Goal: Task Accomplishment & Management: Use online tool/utility

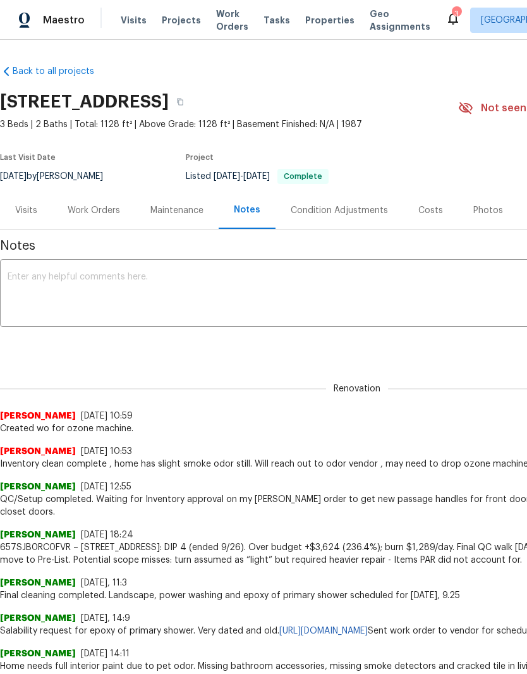
click at [97, 216] on div "Work Orders" at bounding box center [94, 210] width 52 height 13
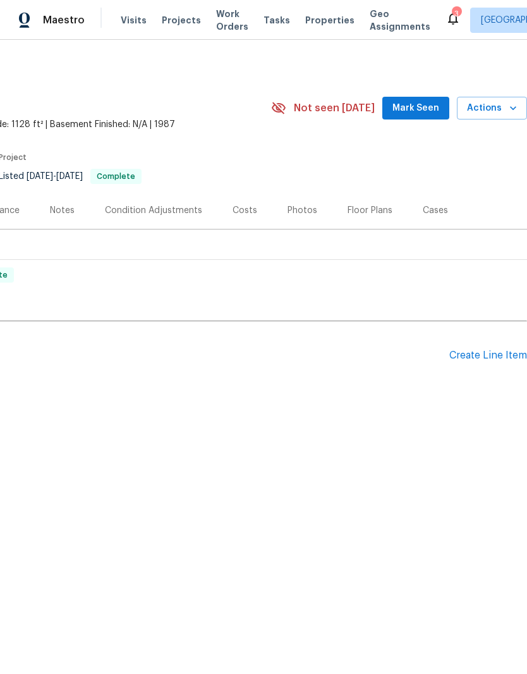
scroll to position [0, 187]
click at [474, 350] on div "Create Line Item" at bounding box center [489, 356] width 78 height 12
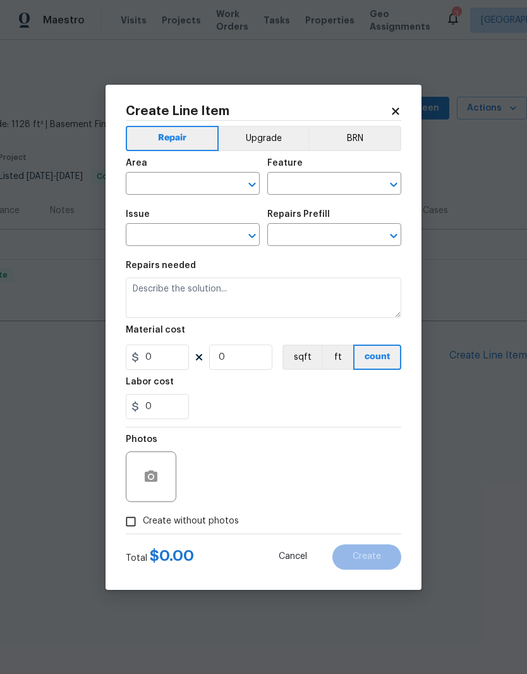
click at [200, 182] on input "text" at bounding box center [175, 185] width 99 height 20
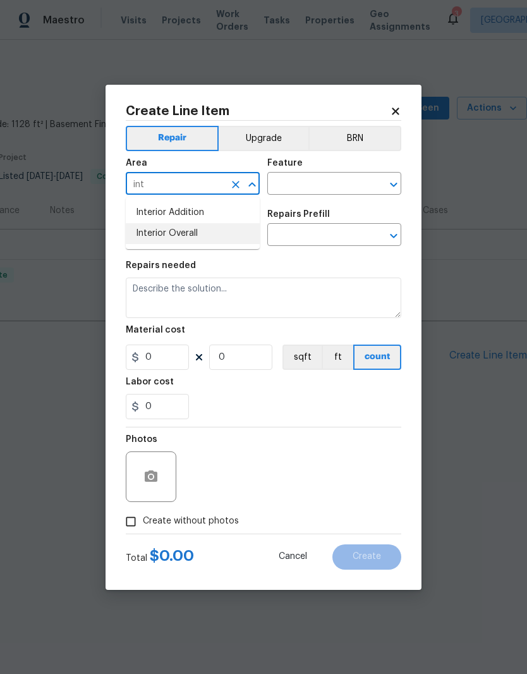
click at [195, 231] on li "Interior Overall" at bounding box center [193, 233] width 134 height 21
type input "Interior Overall"
click at [312, 188] on input "text" at bounding box center [317, 185] width 99 height 20
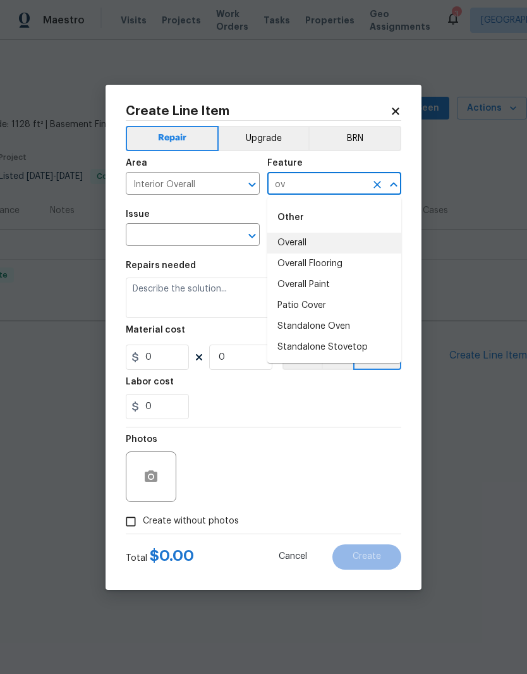
click at [319, 239] on li "Overall" at bounding box center [335, 243] width 134 height 21
type input "Overall"
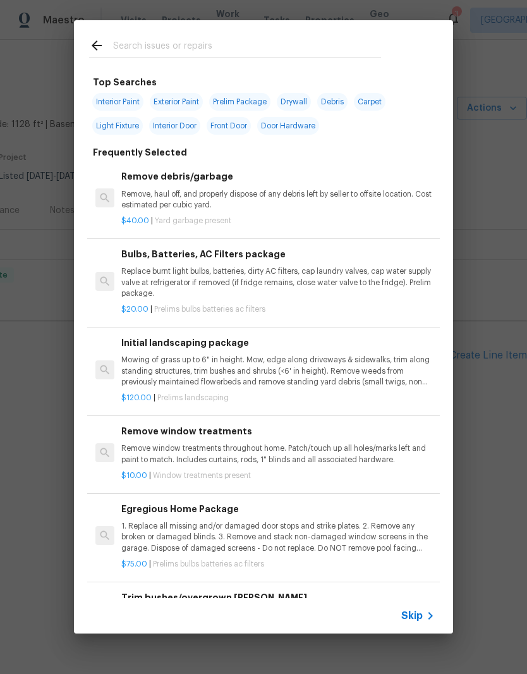
click at [206, 232] on div "Remove debris/garbage Remove, haul off, and properly dispose of any debris left…" at bounding box center [263, 198] width 353 height 82
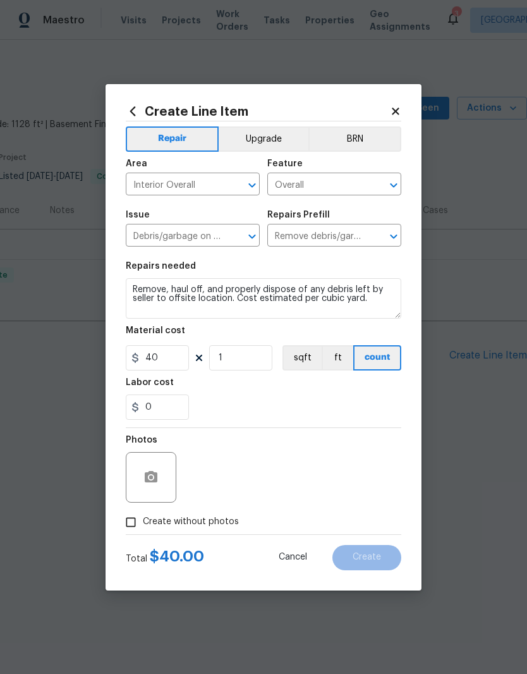
click at [192, 230] on input "Debris/garbage on site" at bounding box center [175, 237] width 99 height 20
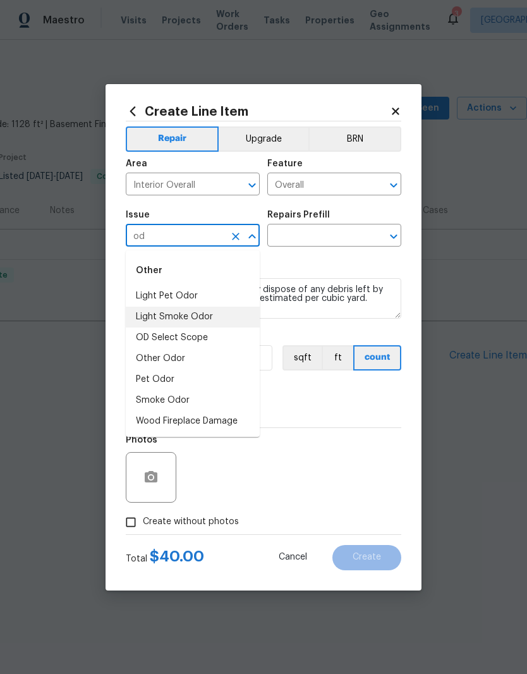
click at [201, 321] on li "Light Smoke Odor" at bounding box center [193, 317] width 134 height 21
type input "Light Smoke Odor"
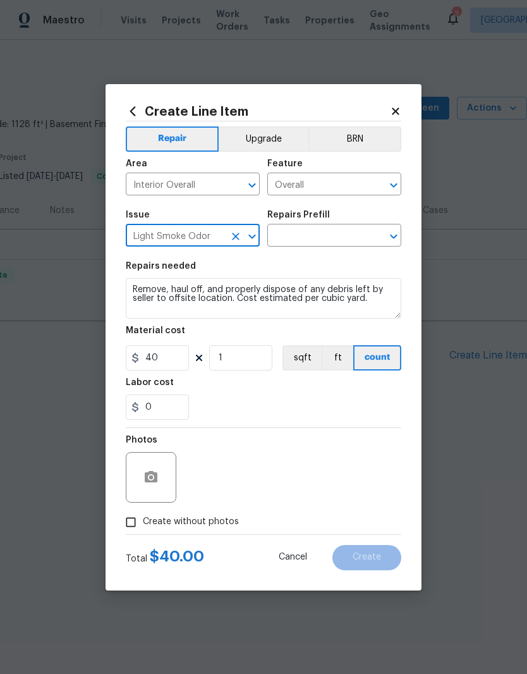
click at [323, 236] on input "text" at bounding box center [317, 237] width 99 height 20
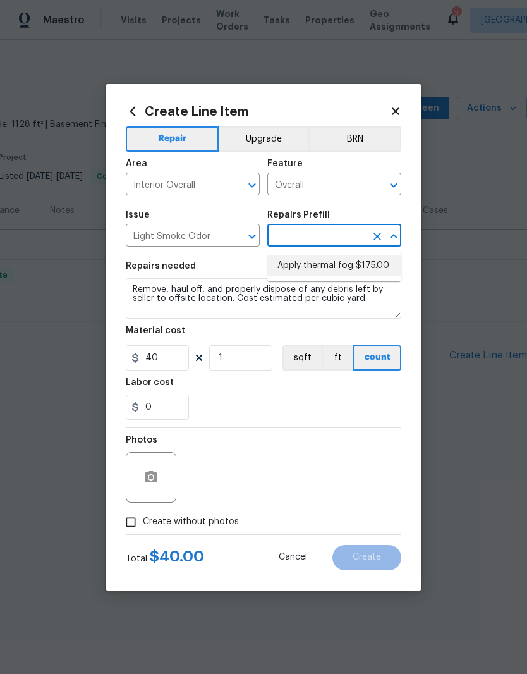
click at [336, 267] on li "Apply thermal fog $175.00" at bounding box center [335, 266] width 134 height 21
type input "Apply thermal fog $175.00"
type textarea "OD Odor Protocol: Thermal fog home due to pet or smoke odor"
type input "175"
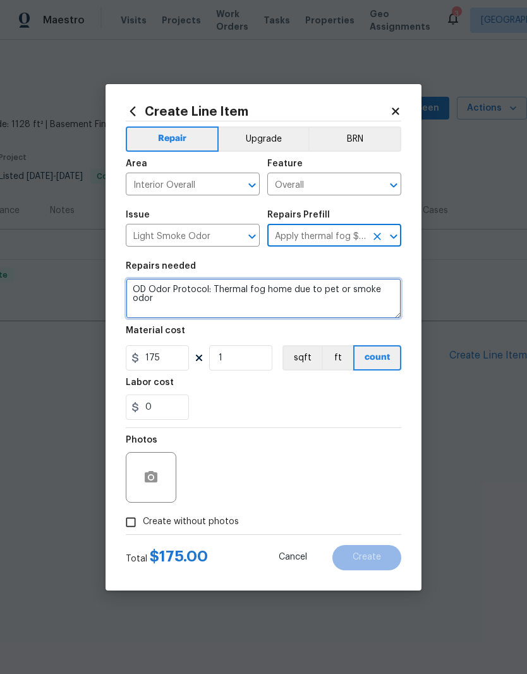
click at [145, 295] on textarea "OD Odor Protocol: Thermal fog home due to pet or smoke odor" at bounding box center [264, 298] width 276 height 40
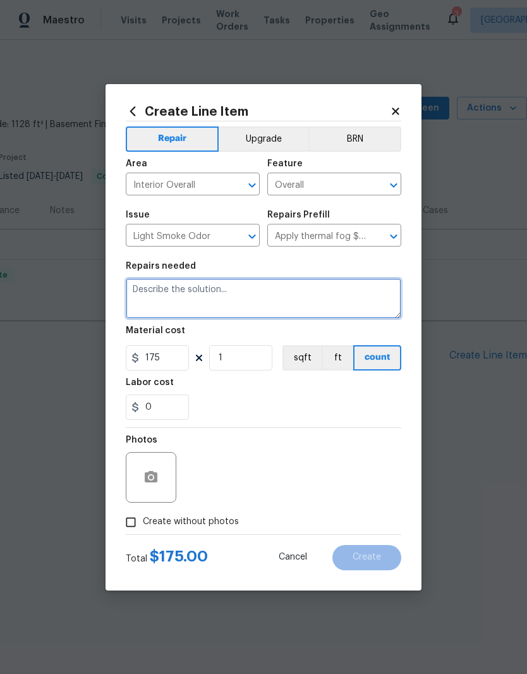
click at [192, 296] on textarea at bounding box center [264, 298] width 276 height 40
click at [191, 295] on textarea at bounding box center [264, 298] width 276 height 40
paste textarea "Severe odors caused by lingering issues such as microbial growth, extreme milde…"
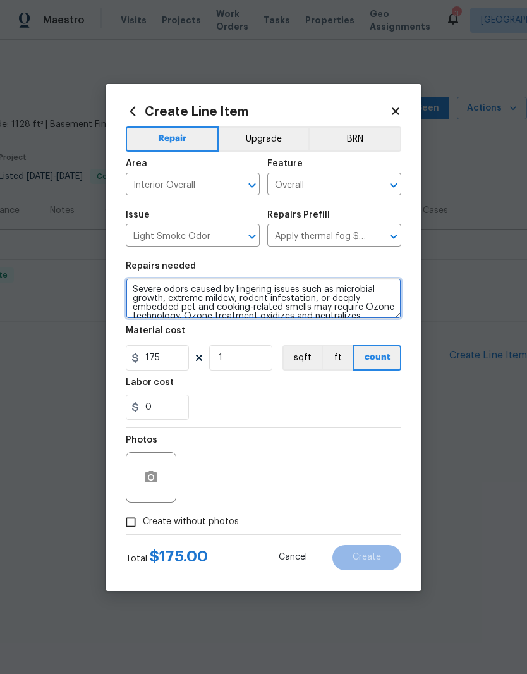
scroll to position [44, 0]
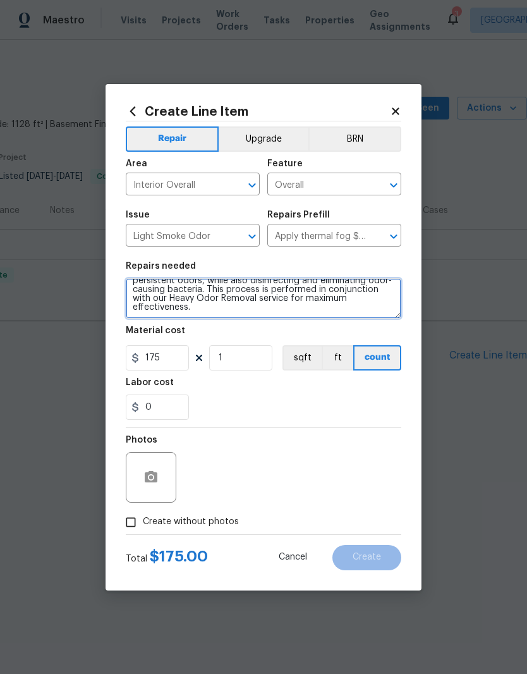
type textarea "Severe odors caused by lingering issues such as microbial growth, extreme milde…"
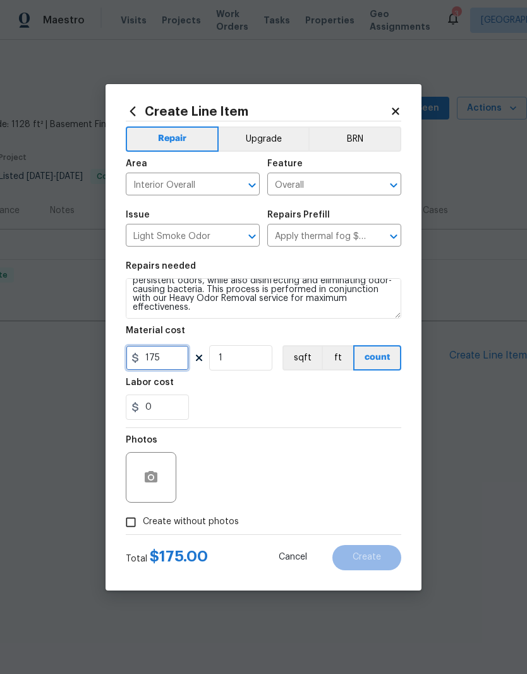
click at [166, 362] on input "175" at bounding box center [157, 357] width 63 height 25
type input "450"
click at [338, 409] on div "0" at bounding box center [264, 407] width 276 height 25
click at [130, 521] on input "Create without photos" at bounding box center [131, 522] width 24 height 24
checkbox input "true"
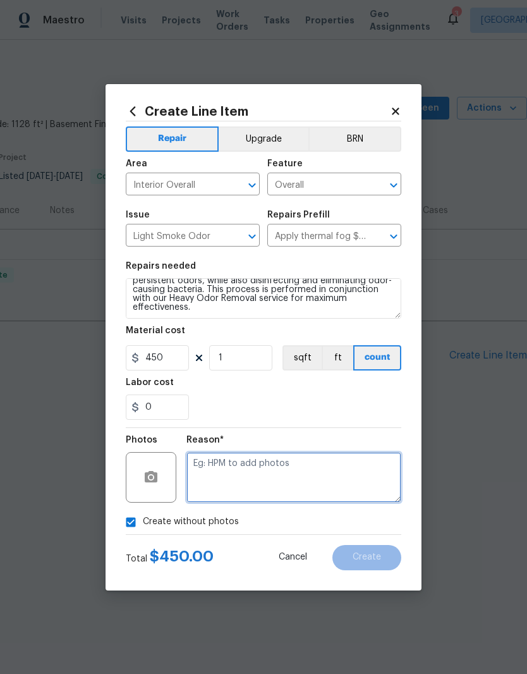
click at [275, 478] on textarea at bounding box center [294, 477] width 215 height 51
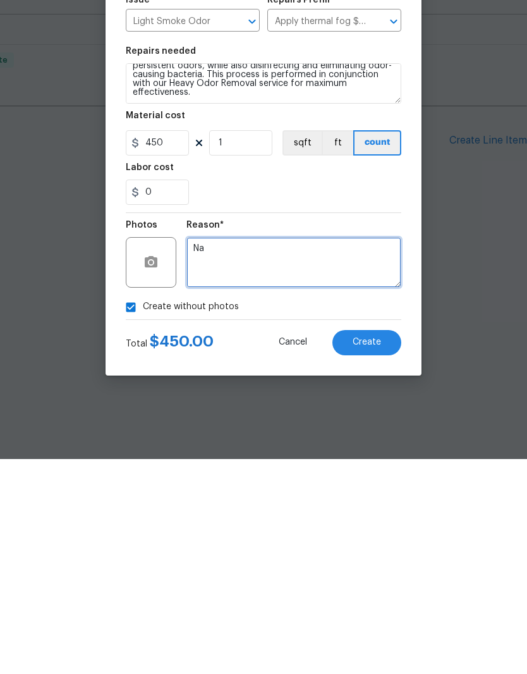
type textarea "Na"
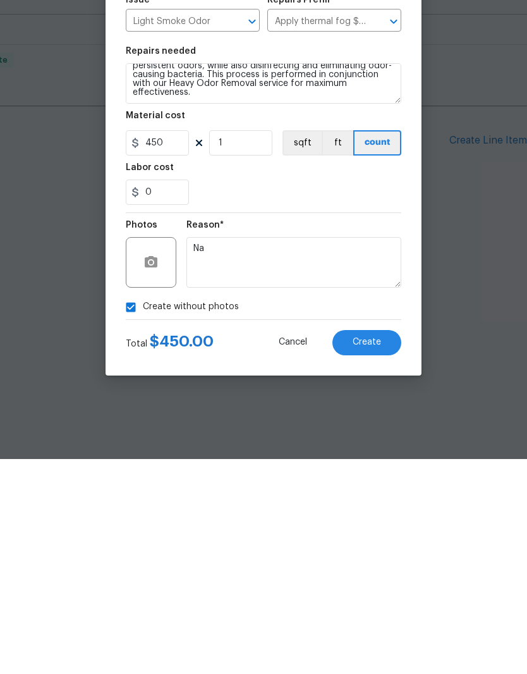
click at [380, 553] on span "Create" at bounding box center [367, 557] width 28 height 9
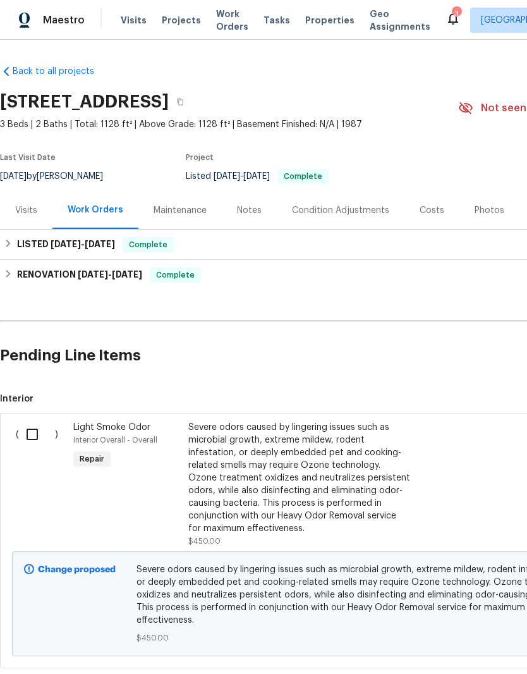
click at [22, 423] on input "checkbox" at bounding box center [37, 434] width 36 height 27
checkbox input "true"
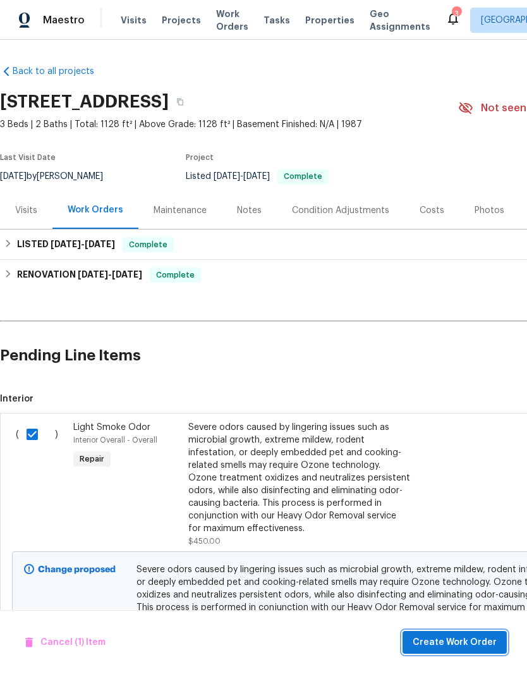
click at [451, 638] on span "Create Work Order" at bounding box center [455, 643] width 84 height 16
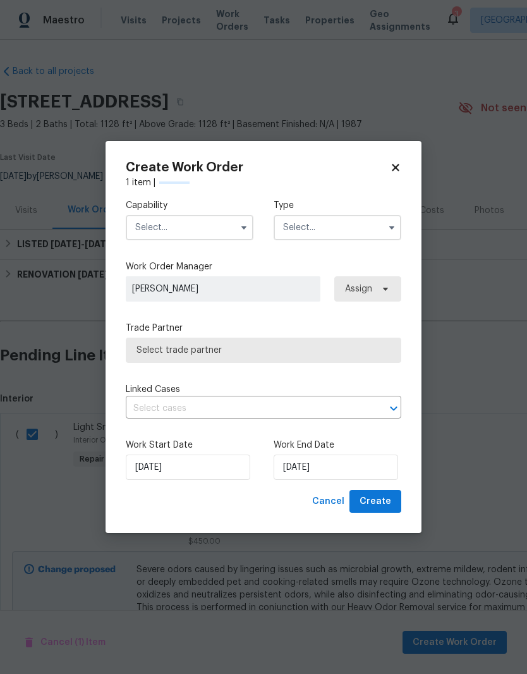
click at [201, 233] on input "text" at bounding box center [190, 227] width 128 height 25
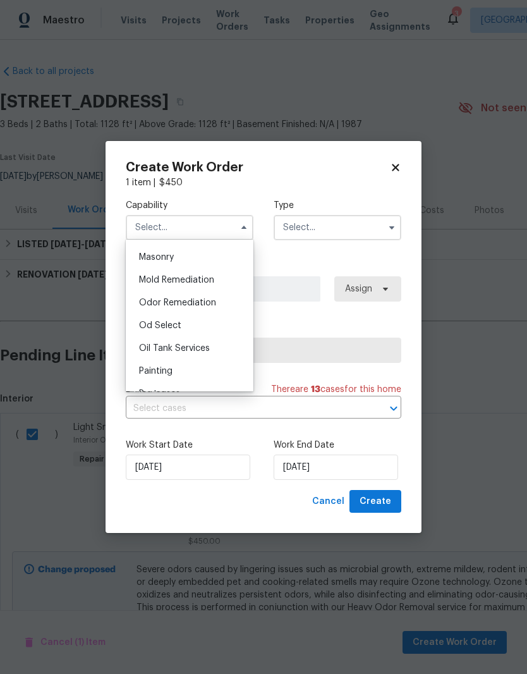
scroll to position [966, 0]
click at [199, 285] on span "Odor Remediation" at bounding box center [177, 282] width 77 height 9
type input "Odor Remediation"
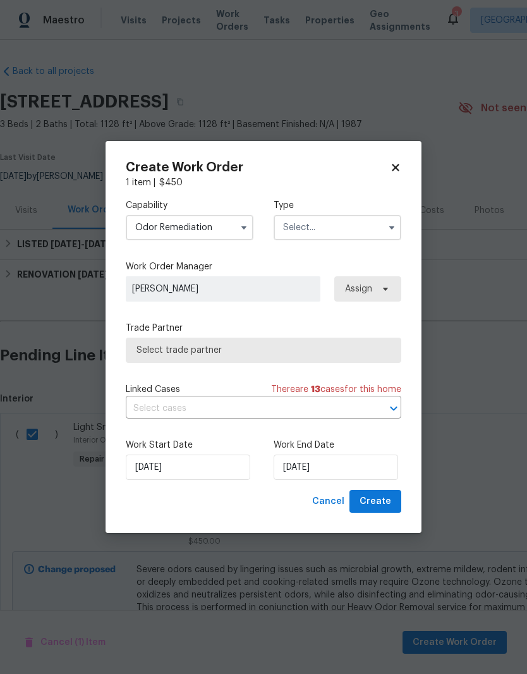
click at [350, 233] on input "text" at bounding box center [338, 227] width 128 height 25
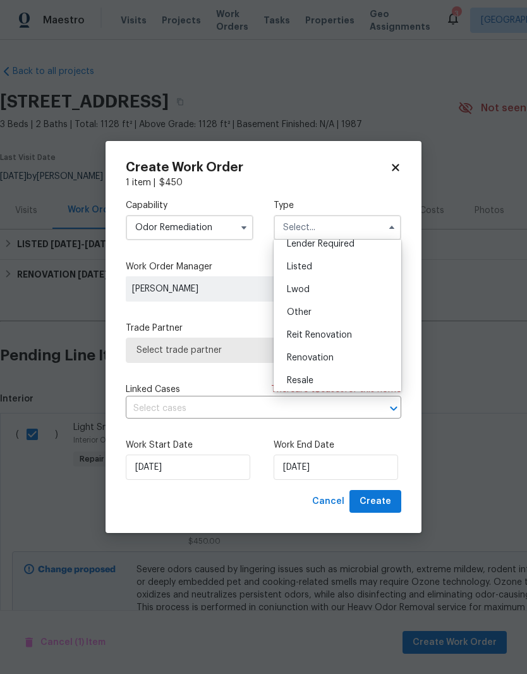
scroll to position [93, 0]
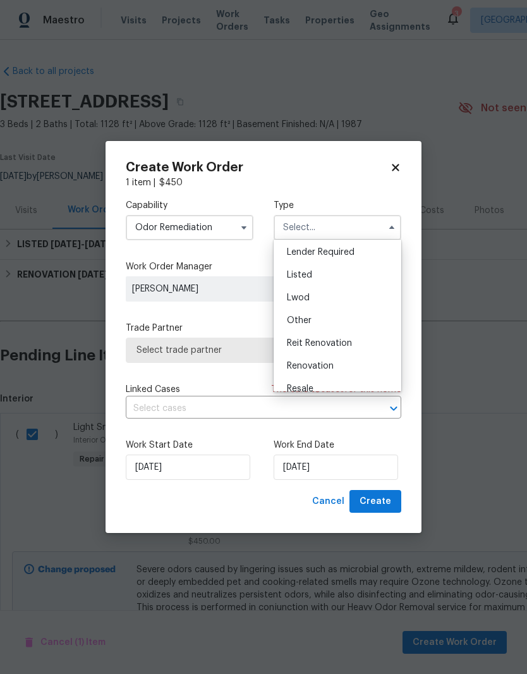
click at [314, 276] on div "Listed" at bounding box center [337, 275] width 121 height 23
type input "Listed"
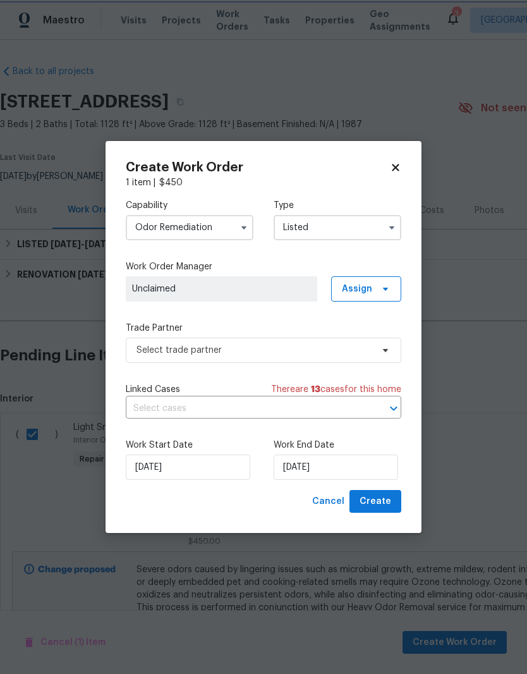
scroll to position [0, 0]
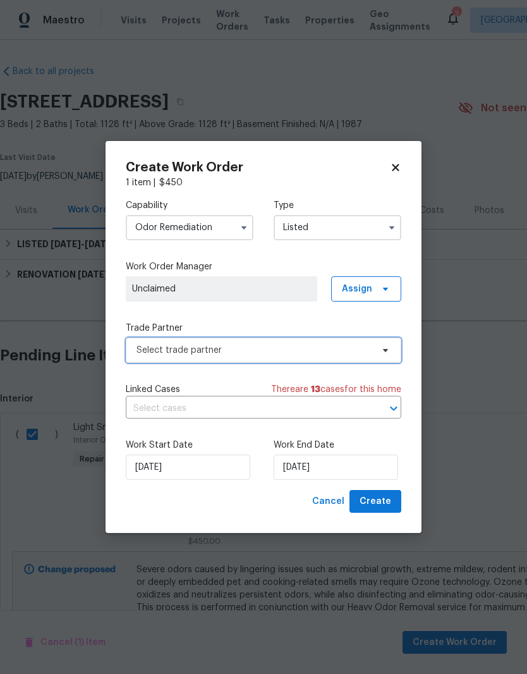
click at [310, 346] on span "Select trade partner" at bounding box center [255, 350] width 236 height 13
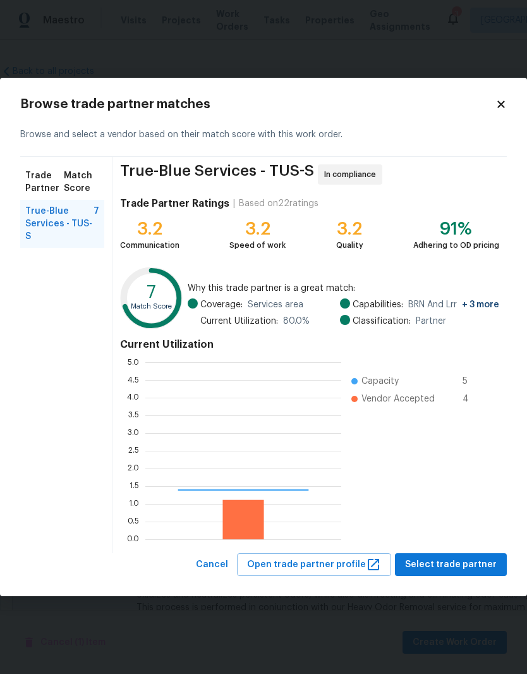
scroll to position [177, 196]
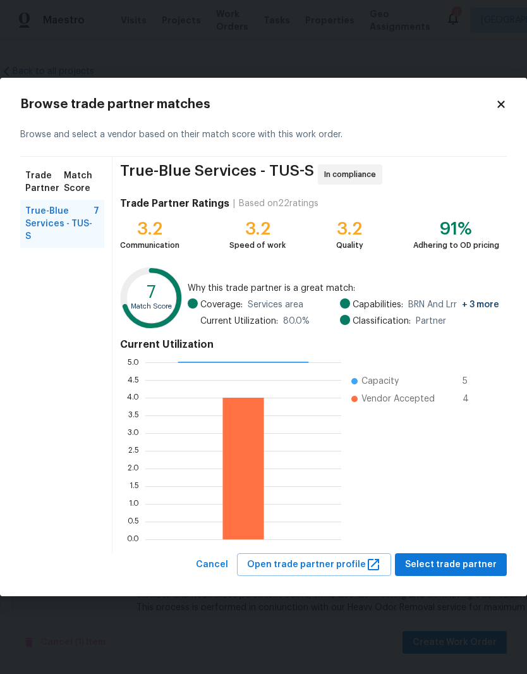
click at [73, 213] on span "True-Blue Services - TUS-S" at bounding box center [59, 224] width 68 height 38
click at [471, 566] on span "Select trade partner" at bounding box center [451, 565] width 92 height 16
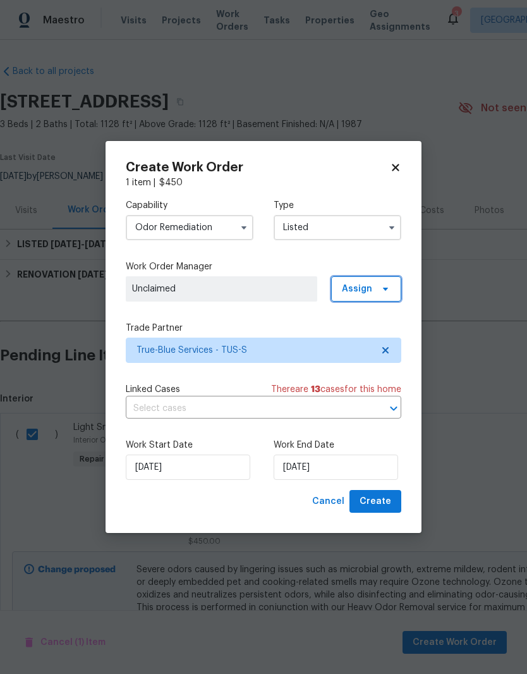
click at [371, 285] on span "Assign" at bounding box center [357, 289] width 30 height 13
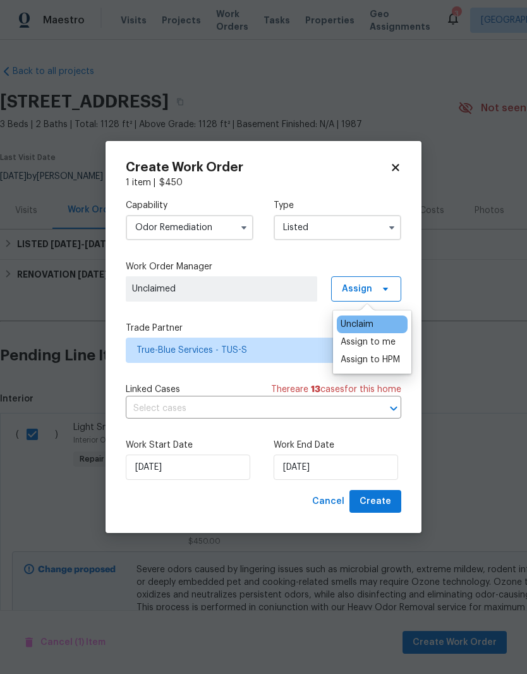
click at [383, 342] on div "Assign to me" at bounding box center [368, 342] width 55 height 13
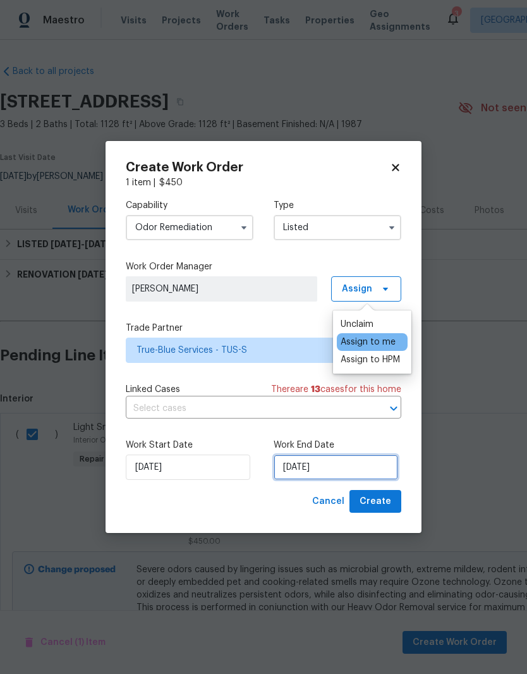
click at [336, 467] on input "10/13/2025" at bounding box center [336, 467] width 125 height 25
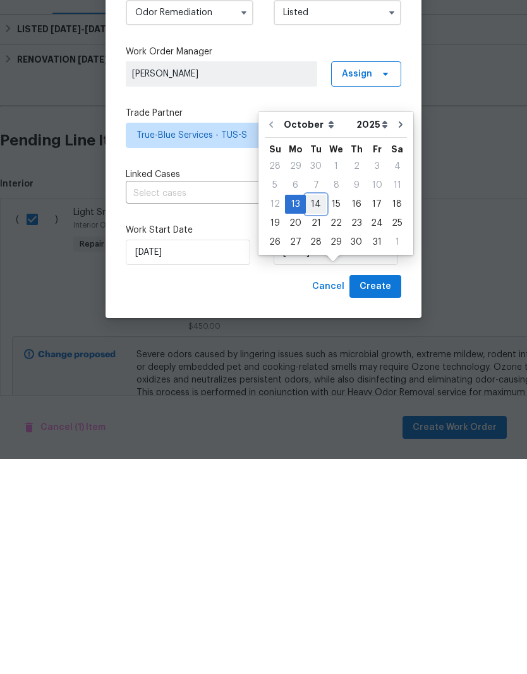
click at [319, 410] on div "14" at bounding box center [316, 419] width 20 height 18
type input "10/14/2025"
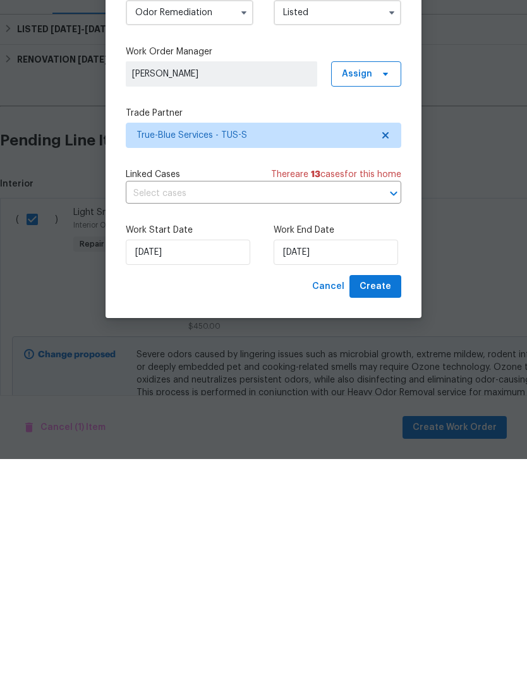
scroll to position [45, 0]
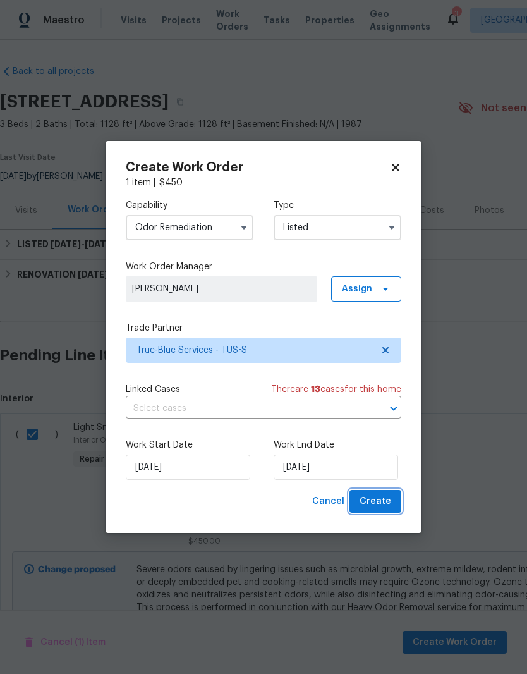
click at [386, 501] on span "Create" at bounding box center [376, 502] width 32 height 16
checkbox input "false"
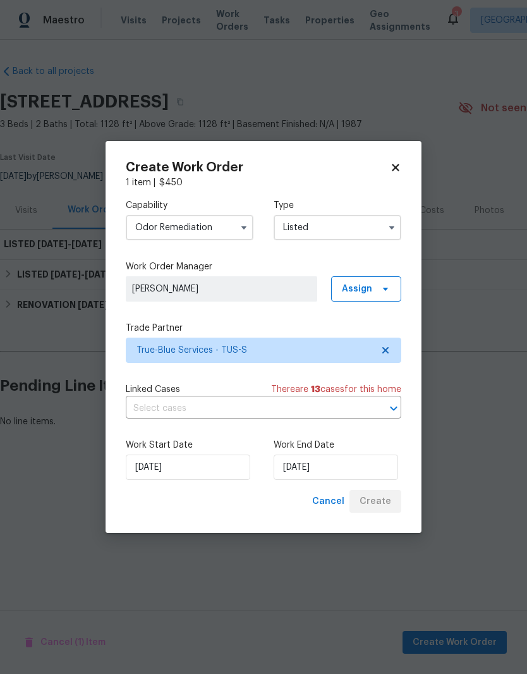
scroll to position [0, 0]
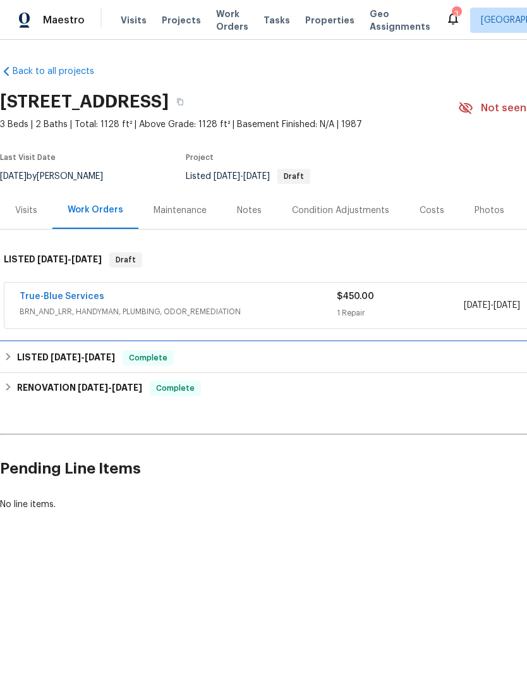
click at [6, 357] on icon at bounding box center [8, 356] width 9 height 9
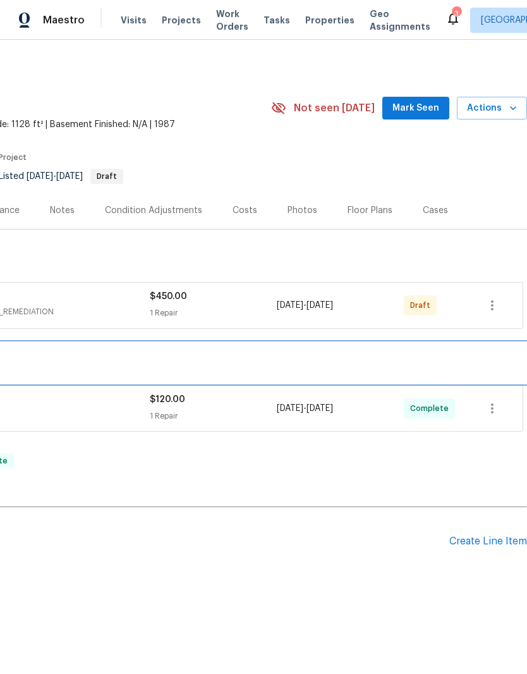
scroll to position [0, 187]
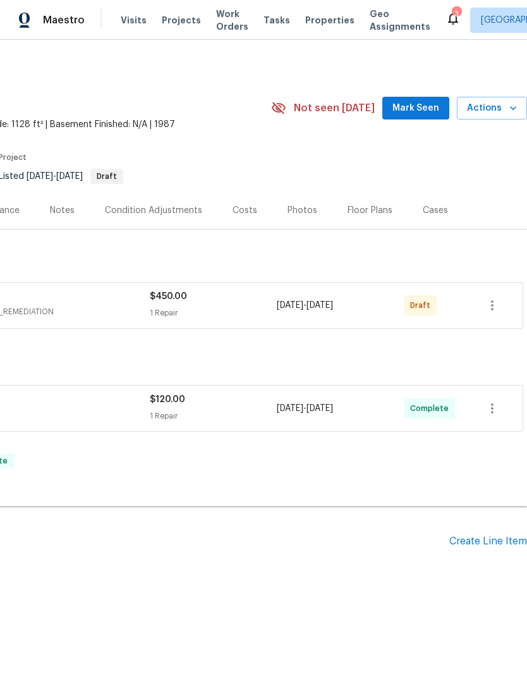
click at [490, 312] on icon "button" at bounding box center [492, 305] width 15 height 15
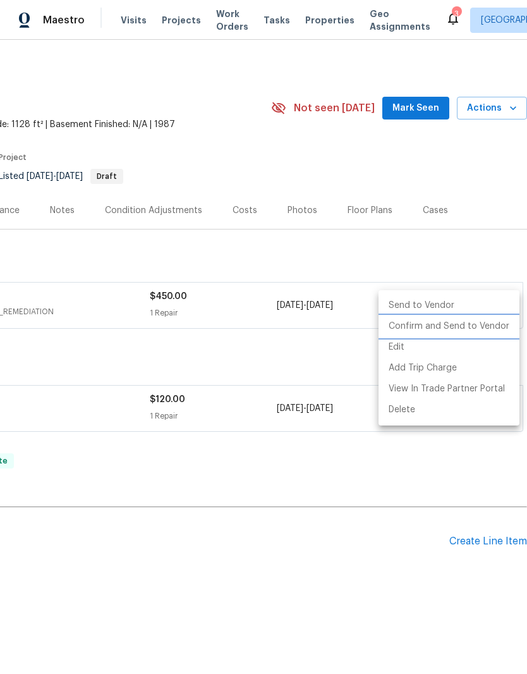
click at [409, 333] on li "Confirm and Send to Vendor" at bounding box center [449, 326] width 141 height 21
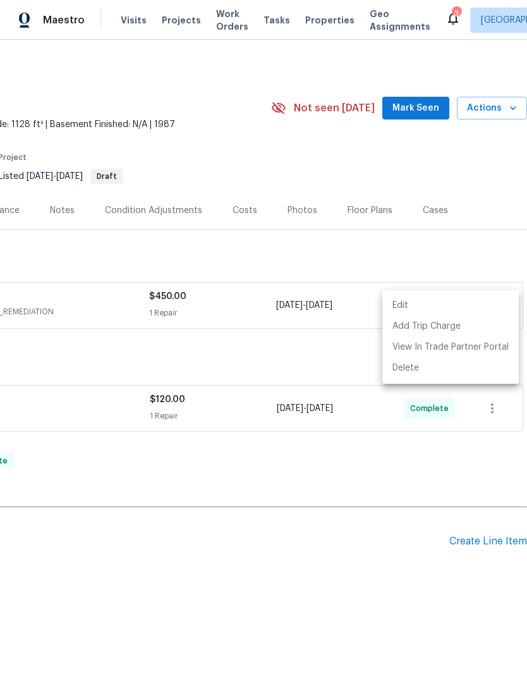
click at [215, 507] on div at bounding box center [263, 337] width 527 height 674
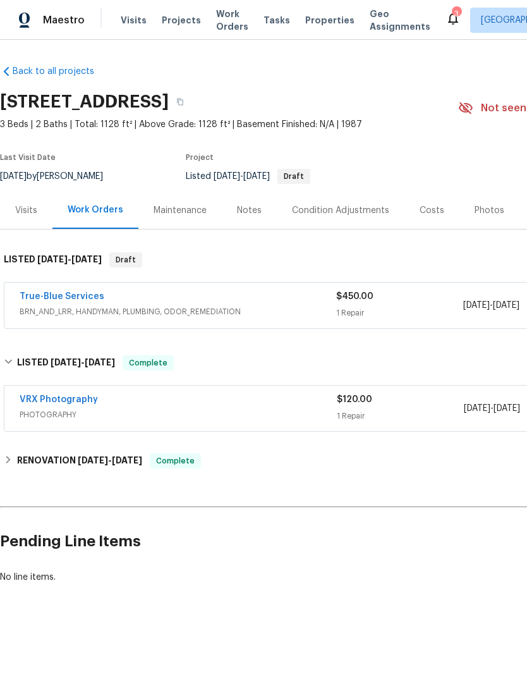
scroll to position [0, 0]
click at [73, 292] on link "True-Blue Services" at bounding box center [62, 296] width 85 height 9
